Goal: Register for event/course

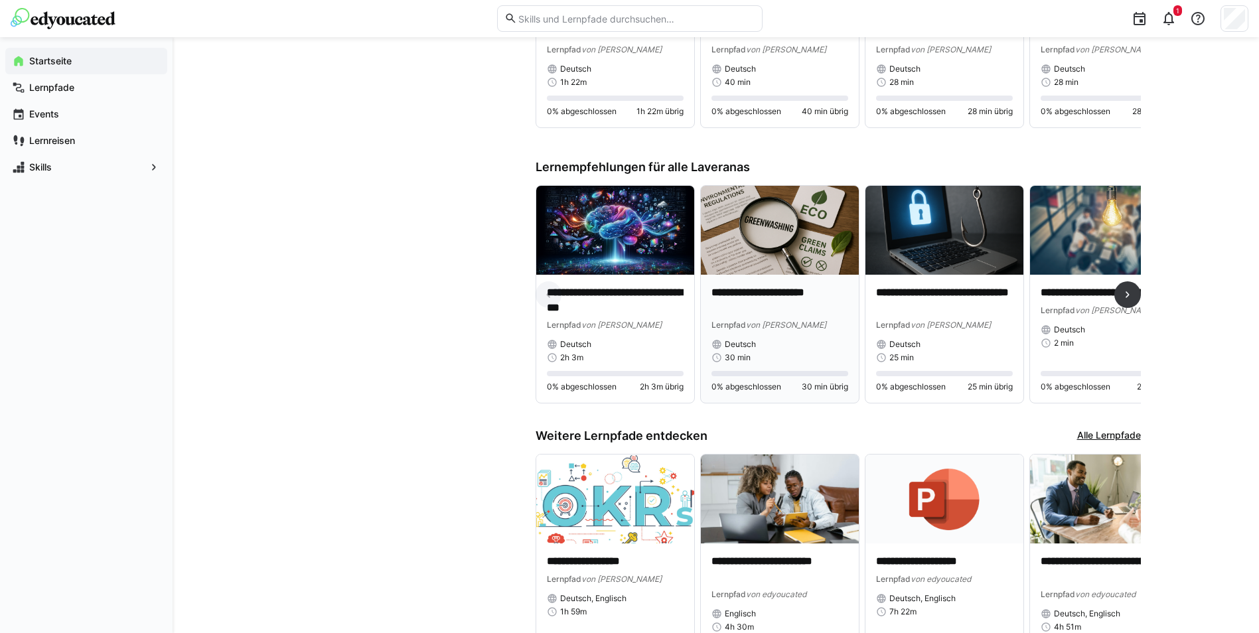
scroll to position [664, 0]
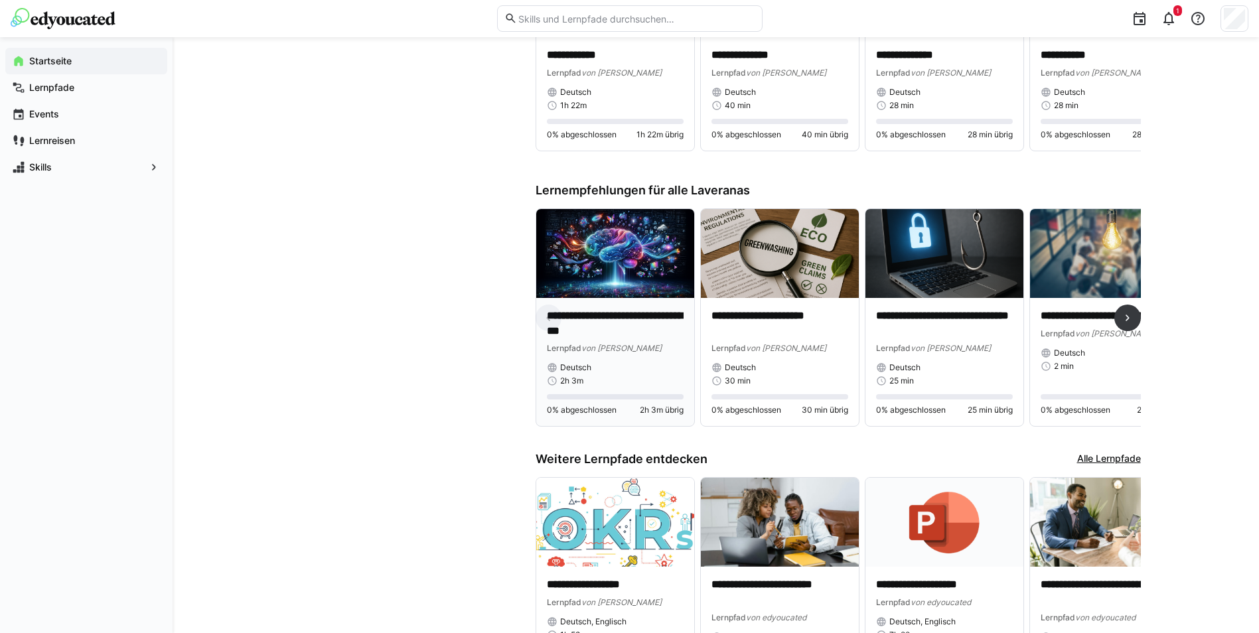
click at [628, 265] on img at bounding box center [615, 253] width 158 height 89
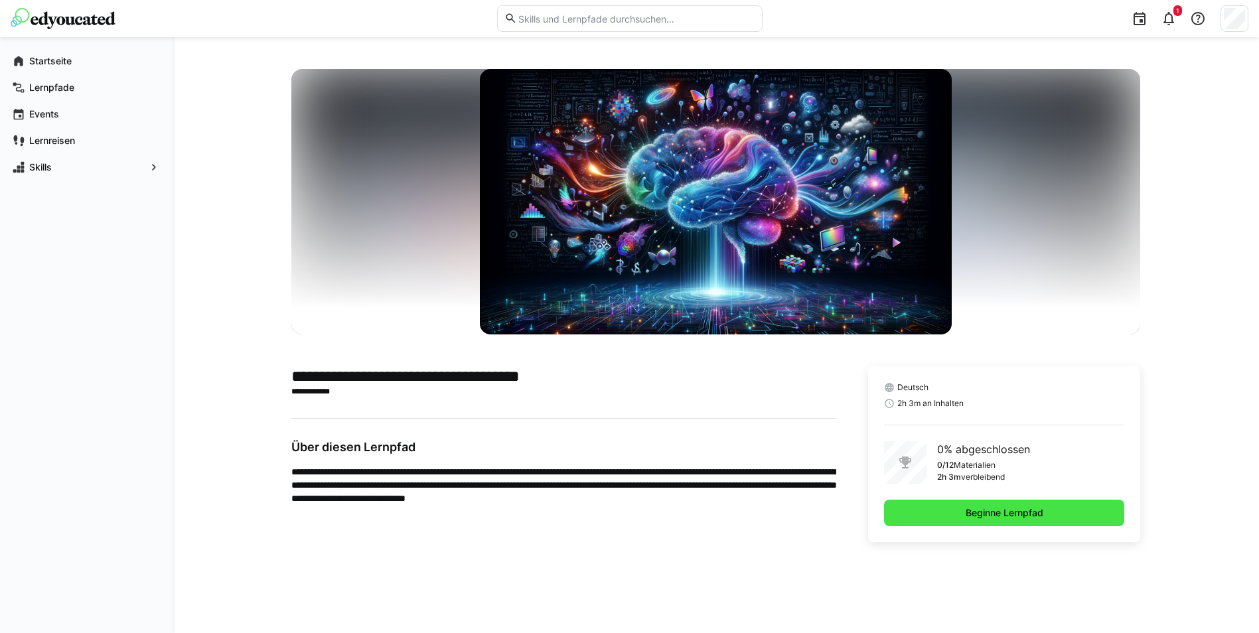
click at [989, 510] on span "Beginne Lernpfad" at bounding box center [1004, 512] width 82 height 13
